Goal: Transaction & Acquisition: Purchase product/service

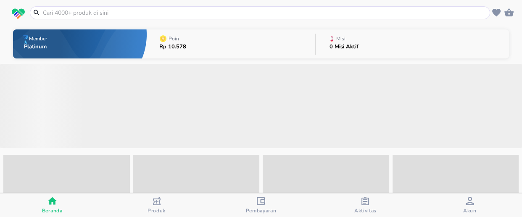
click at [95, 11] on input "text" at bounding box center [265, 12] width 446 height 9
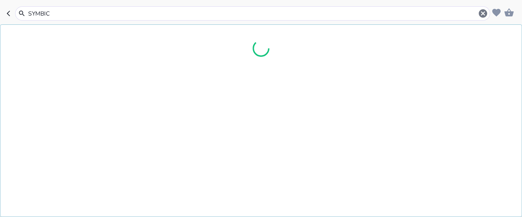
type input "SYMBICO"
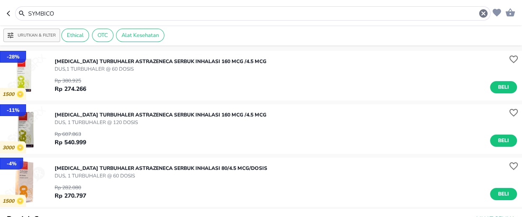
click at [88, 171] on p "[MEDICAL_DATA] TURBUHALER AstraZeneca SERBUK INHALASI 80/4.5 MCG/DOSIS" at bounding box center [161, 168] width 213 height 8
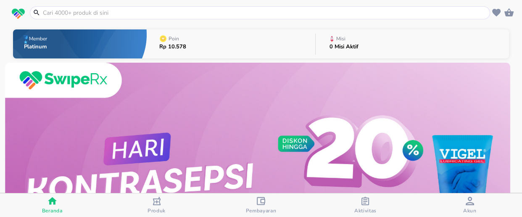
click at [113, 12] on input "text" at bounding box center [265, 12] width 446 height 9
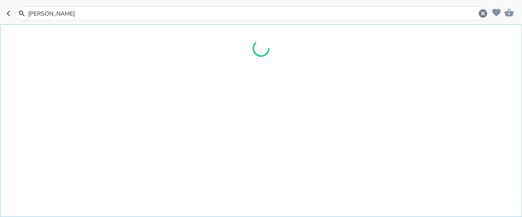
type input "keppr"
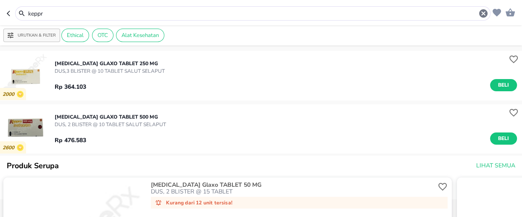
click at [122, 122] on p "DUS, 2 BLISTER @ 10 TABLET SALUT SELAPUT" at bounding box center [110, 125] width 111 height 8
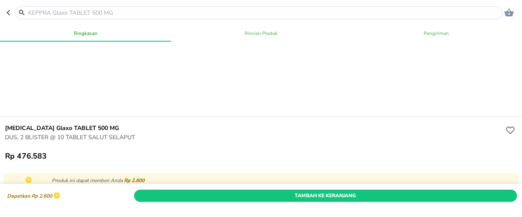
scroll to position [267, 0]
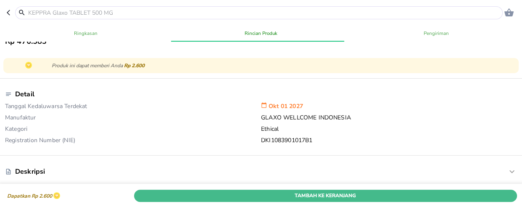
click at [307, 191] on span "Tambah Ke Keranjang" at bounding box center [325, 195] width 370 height 9
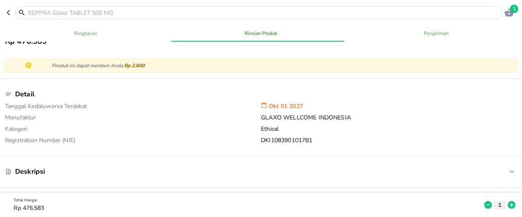
click at [72, 13] on input "text" at bounding box center [263, 12] width 473 height 9
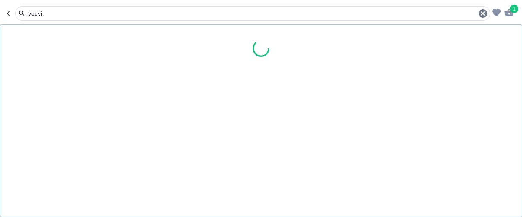
type input "youvit"
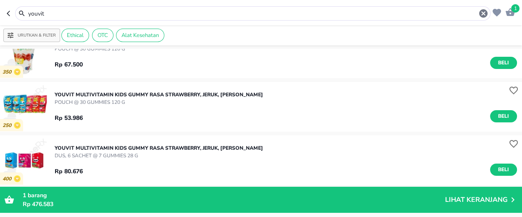
scroll to position [305, 0]
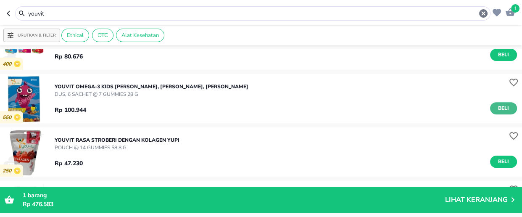
click at [496, 109] on span "Beli" at bounding box center [503, 108] width 14 height 9
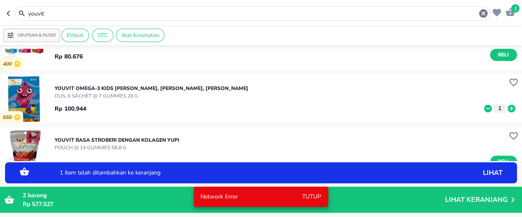
click at [506, 109] on icon at bounding box center [511, 108] width 11 height 9
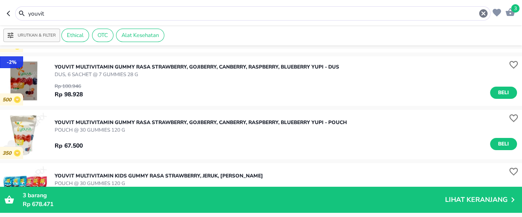
scroll to position [152, 0]
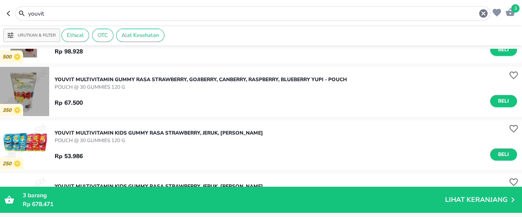
click at [26, 96] on img "button" at bounding box center [24, 91] width 49 height 49
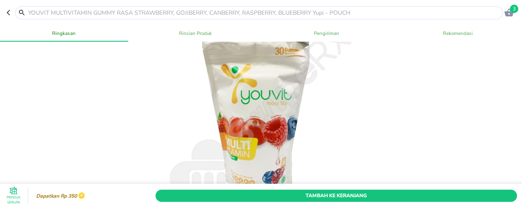
scroll to position [38, 0]
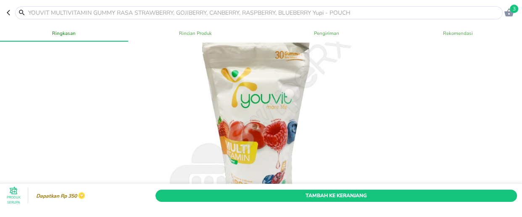
click at [6, 11] on header "3" at bounding box center [261, 12] width 522 height 25
click at [8, 13] on icon "button" at bounding box center [10, 12] width 7 height 7
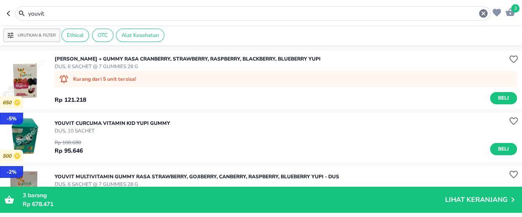
click at [58, 12] on input "youvit" at bounding box center [252, 13] width 451 height 9
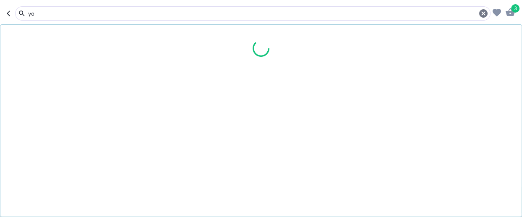
type input "y"
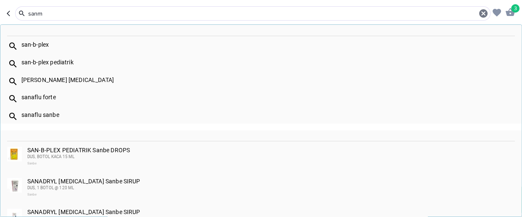
type input "sanm"
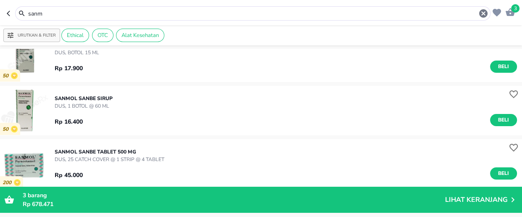
scroll to position [191, 0]
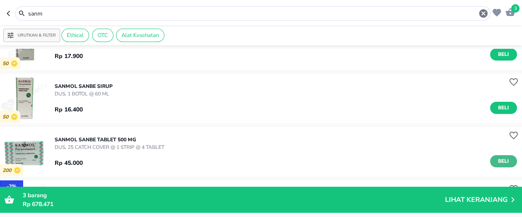
click at [501, 158] on span "Beli" at bounding box center [503, 161] width 14 height 9
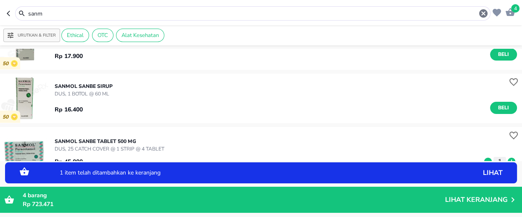
scroll to position [267, 0]
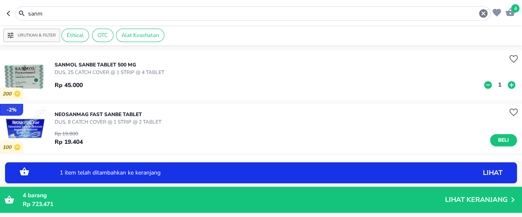
click at [496, 85] on p "1" at bounding box center [500, 84] width 8 height 9
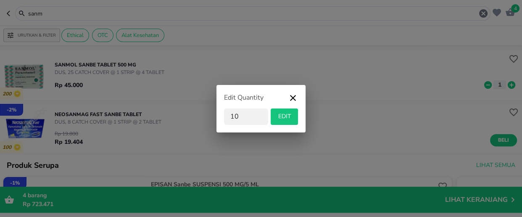
type input "10"
click at [292, 117] on span "EDIT" at bounding box center [284, 116] width 21 height 11
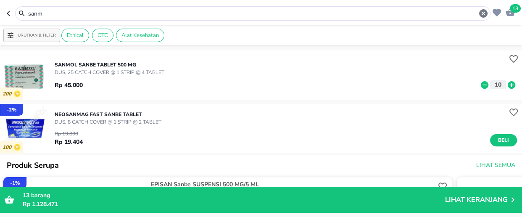
click at [77, 13] on input "sanm" at bounding box center [252, 13] width 451 height 9
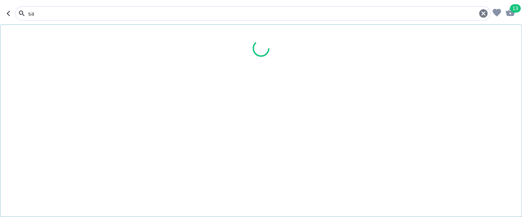
type input "s"
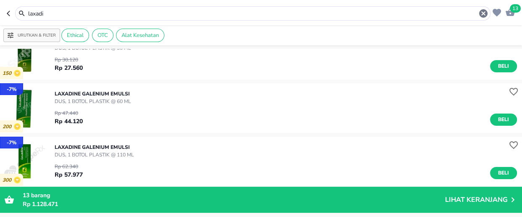
scroll to position [76, 0]
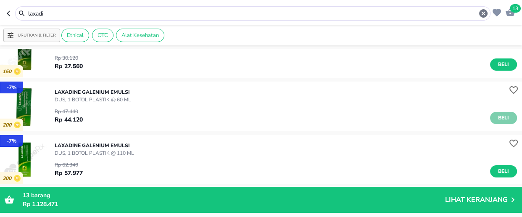
click at [497, 118] on span "Beli" at bounding box center [503, 117] width 14 height 9
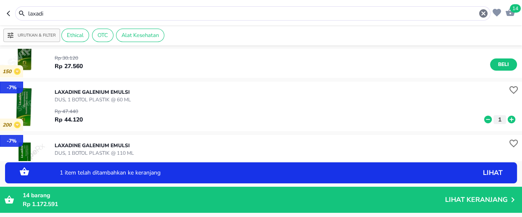
click at [506, 118] on icon at bounding box center [511, 119] width 11 height 9
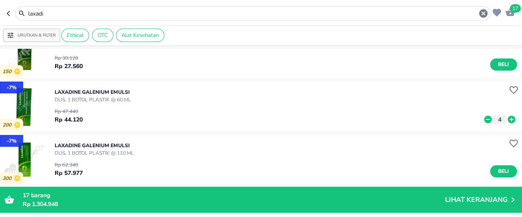
click at [70, 11] on input "laxadi" at bounding box center [252, 13] width 451 height 9
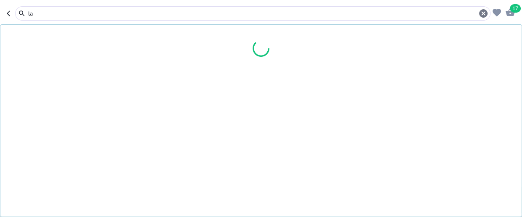
type input "l"
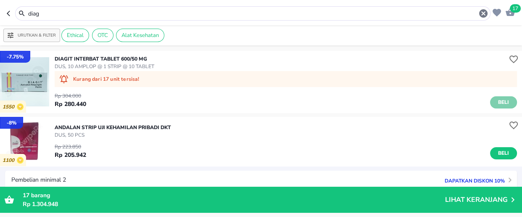
click at [496, 103] on span "Beli" at bounding box center [503, 102] width 14 height 9
click at [47, 14] on input "diag" at bounding box center [252, 13] width 451 height 9
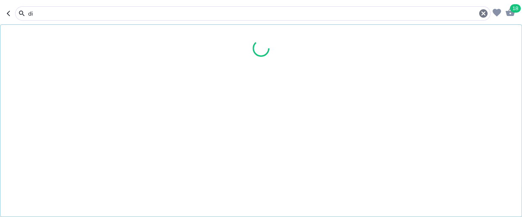
type input "d"
type input "vicks"
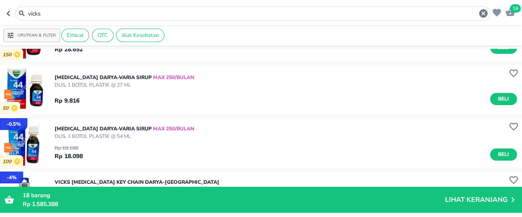
scroll to position [229, 0]
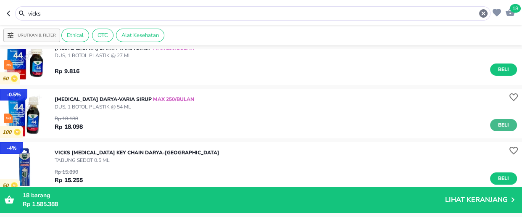
click at [496, 123] on span "Beli" at bounding box center [503, 125] width 14 height 9
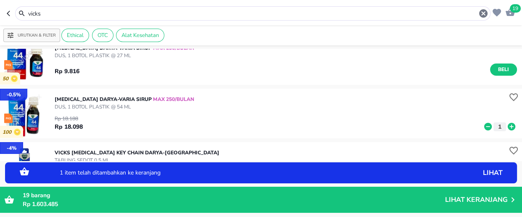
click at [506, 126] on icon at bounding box center [511, 126] width 11 height 9
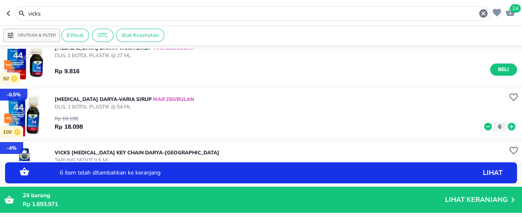
click at [506, 126] on icon at bounding box center [511, 126] width 11 height 9
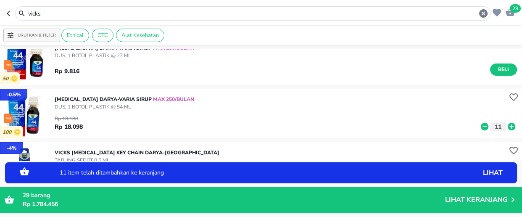
click at [506, 126] on icon at bounding box center [511, 126] width 11 height 9
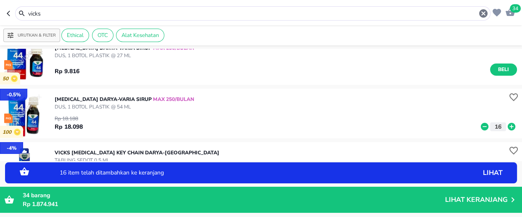
click at [506, 126] on icon at bounding box center [511, 126] width 11 height 9
click at [512, 10] on span "38" at bounding box center [515, 8] width 11 height 8
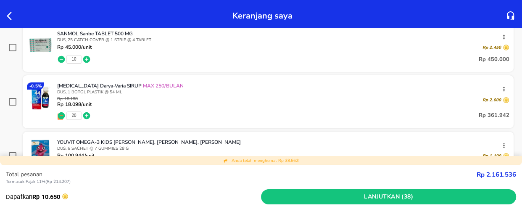
scroll to position [420, 0]
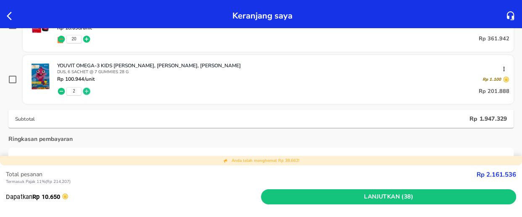
click at [85, 92] on icon "button" at bounding box center [86, 91] width 7 height 7
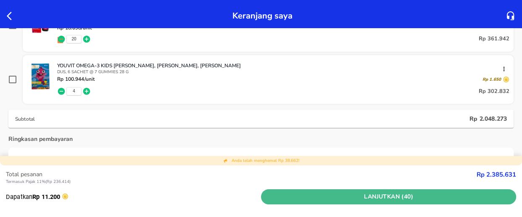
click at [358, 196] on span "Lanjutkan (40)" at bounding box center [388, 197] width 248 height 11
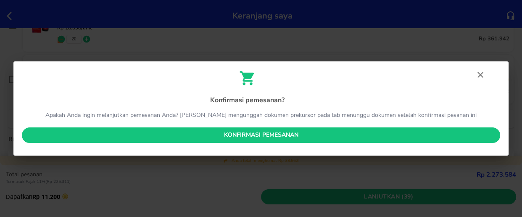
click at [222, 132] on span "Konfirmasi pemesanan" at bounding box center [261, 135] width 465 height 11
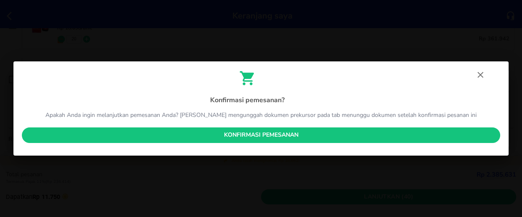
click at [268, 134] on span "Konfirmasi pemesanan" at bounding box center [261, 135] width 465 height 11
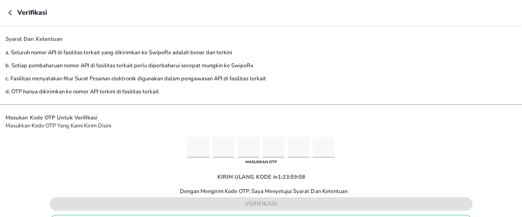
click at [201, 144] on input "Please enter OTP character 1" at bounding box center [198, 147] width 22 height 21
type input "5"
type input "2"
type input "3"
type input "0"
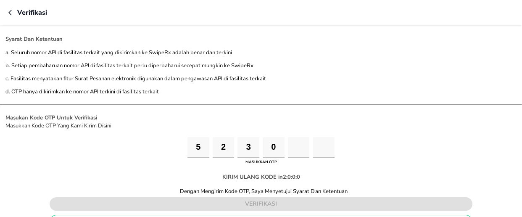
type input "0"
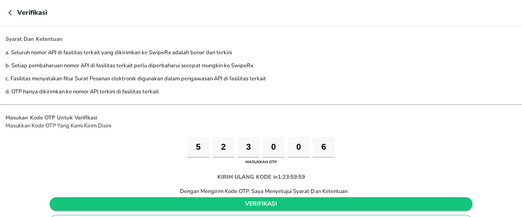
type input "6"
click at [250, 202] on span "verifikasi" at bounding box center [260, 204] width 409 height 11
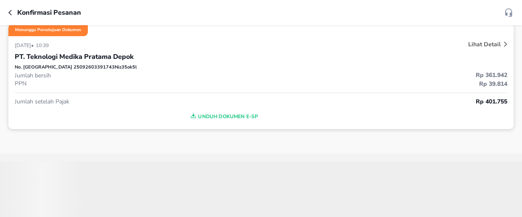
scroll to position [38, 0]
